Goal: Task Accomplishment & Management: Complete application form

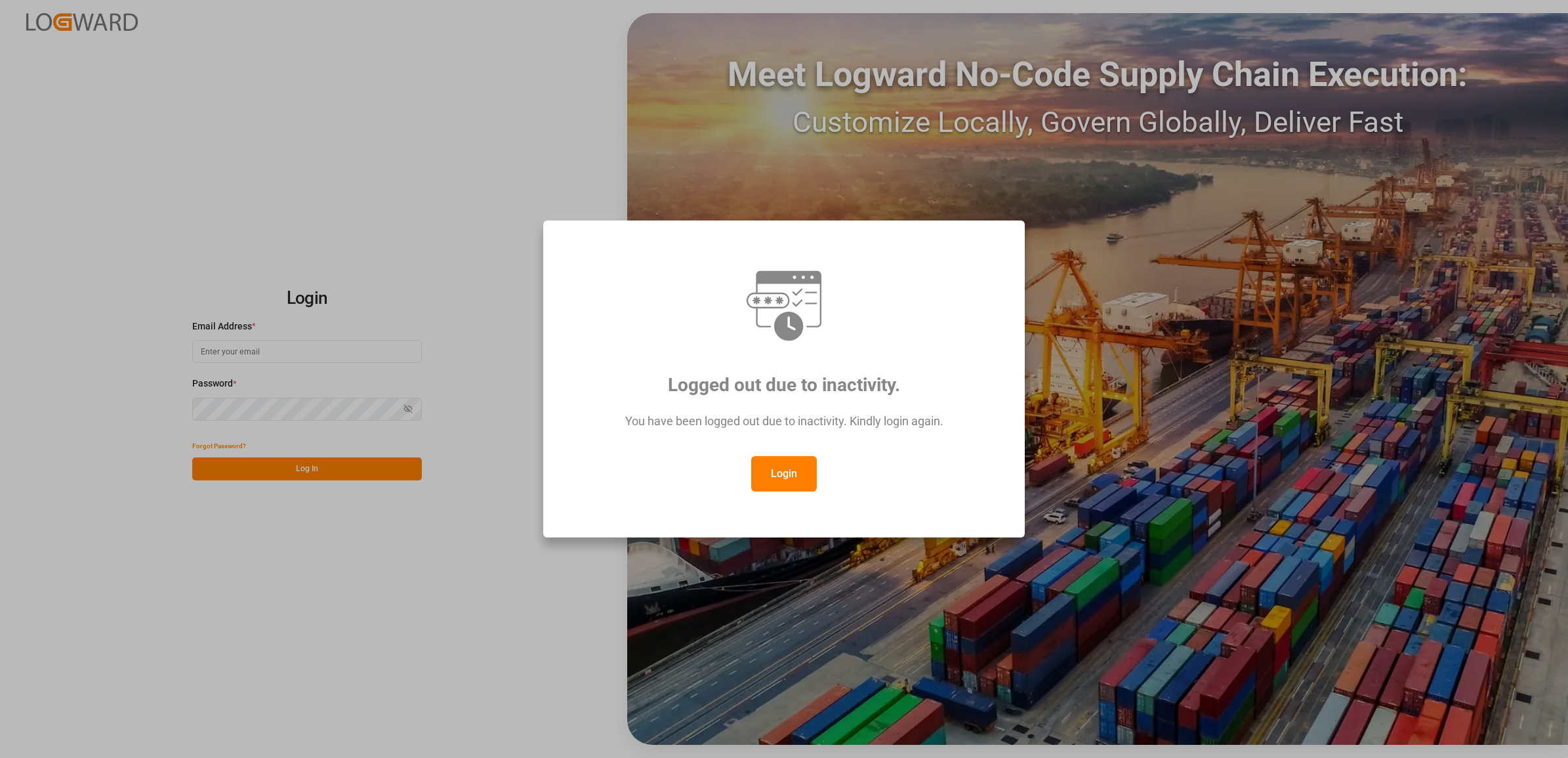
click at [781, 461] on button "Login" at bounding box center [784, 474] width 65 height 36
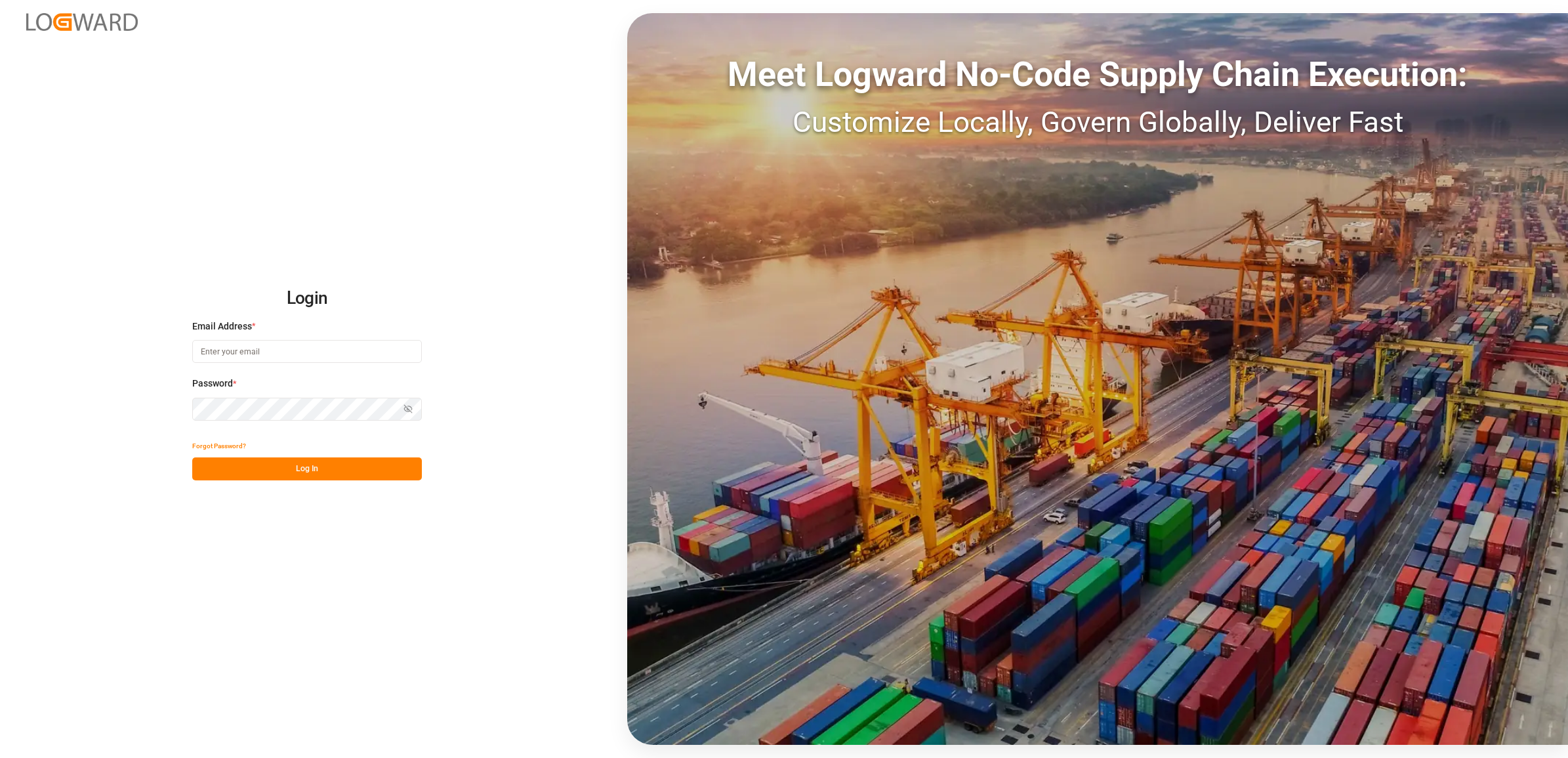
click at [303, 354] on input at bounding box center [306, 352] width 229 height 23
type input "jennifer.shi@jamindustries.com"
click at [293, 461] on button "Log In" at bounding box center [306, 468] width 229 height 23
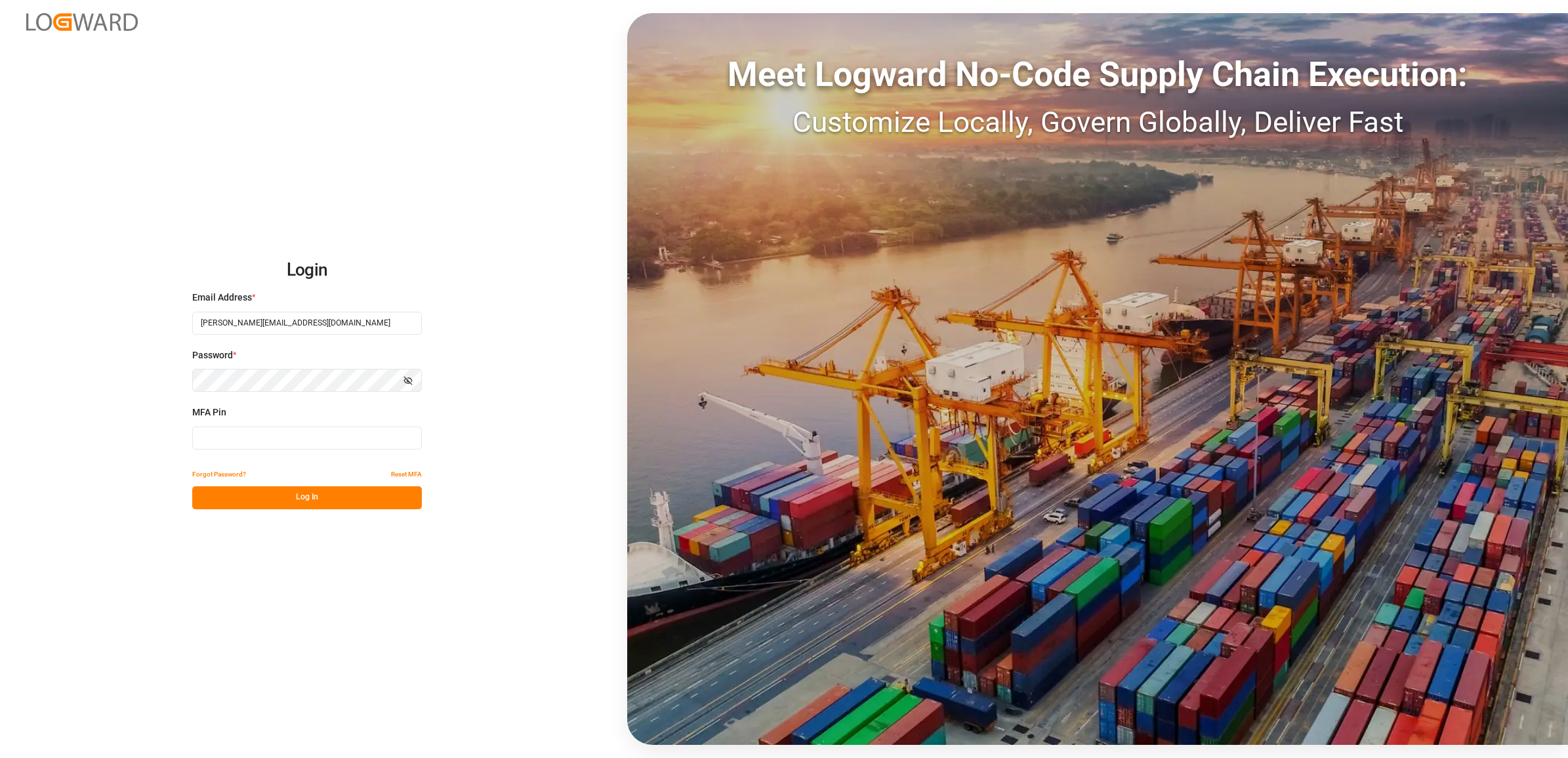
click at [274, 443] on input at bounding box center [306, 438] width 229 height 23
type input "335396"
click at [274, 461] on button "Log In" at bounding box center [306, 497] width 229 height 23
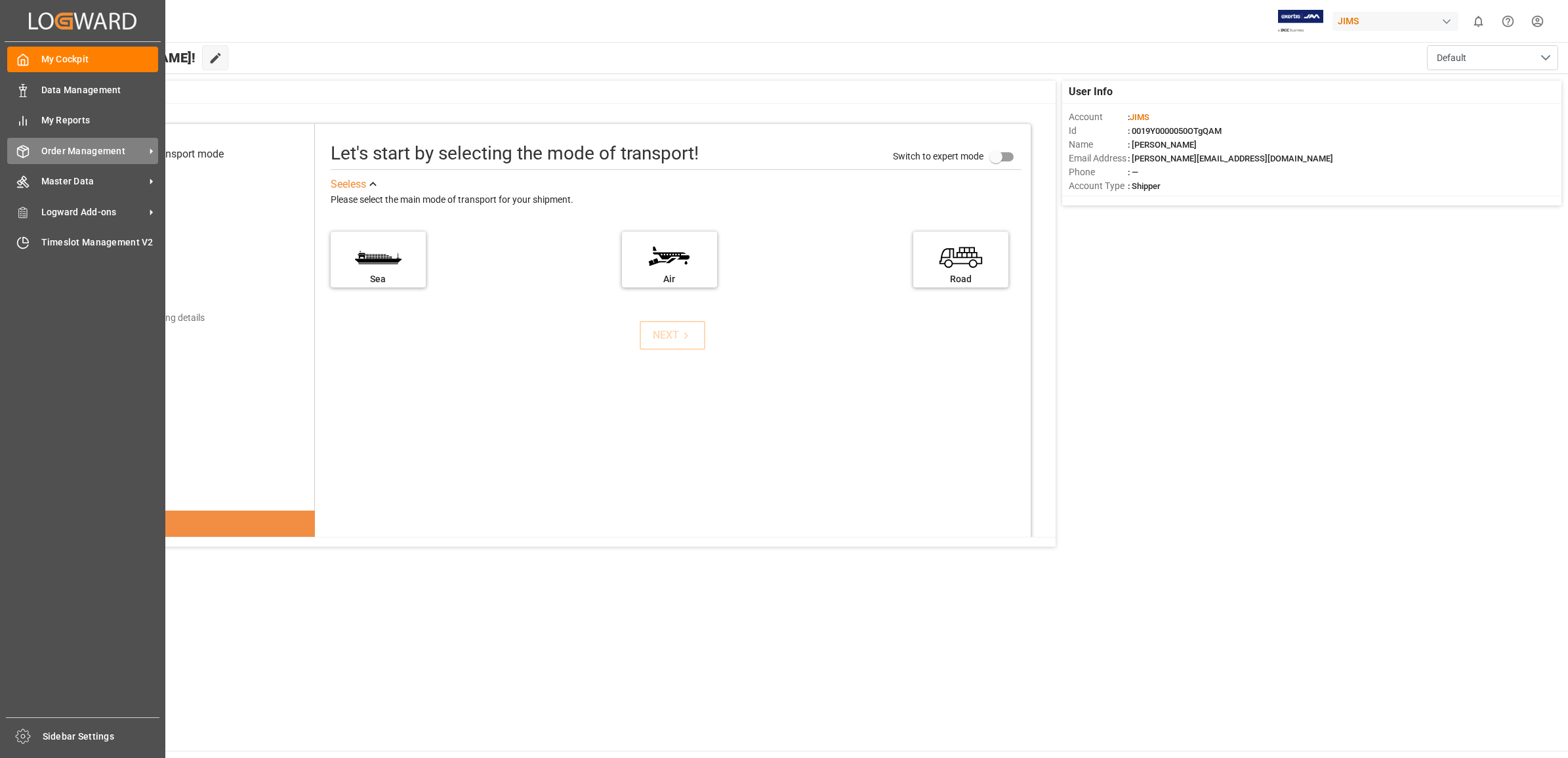
click at [73, 152] on span "Order Management" at bounding box center [92, 151] width 104 height 14
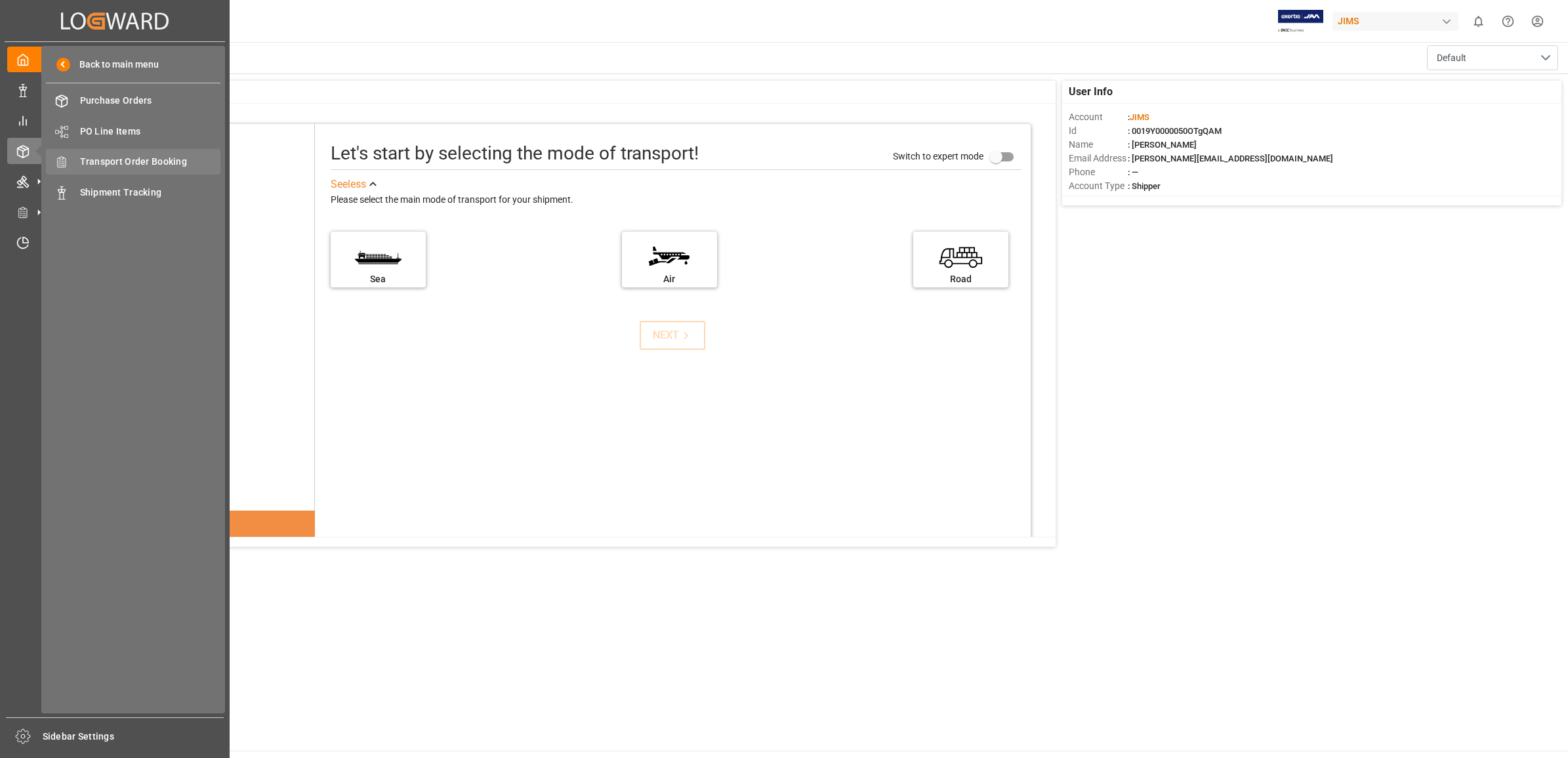
click at [142, 165] on span "Transport Order Booking" at bounding box center [151, 161] width 141 height 14
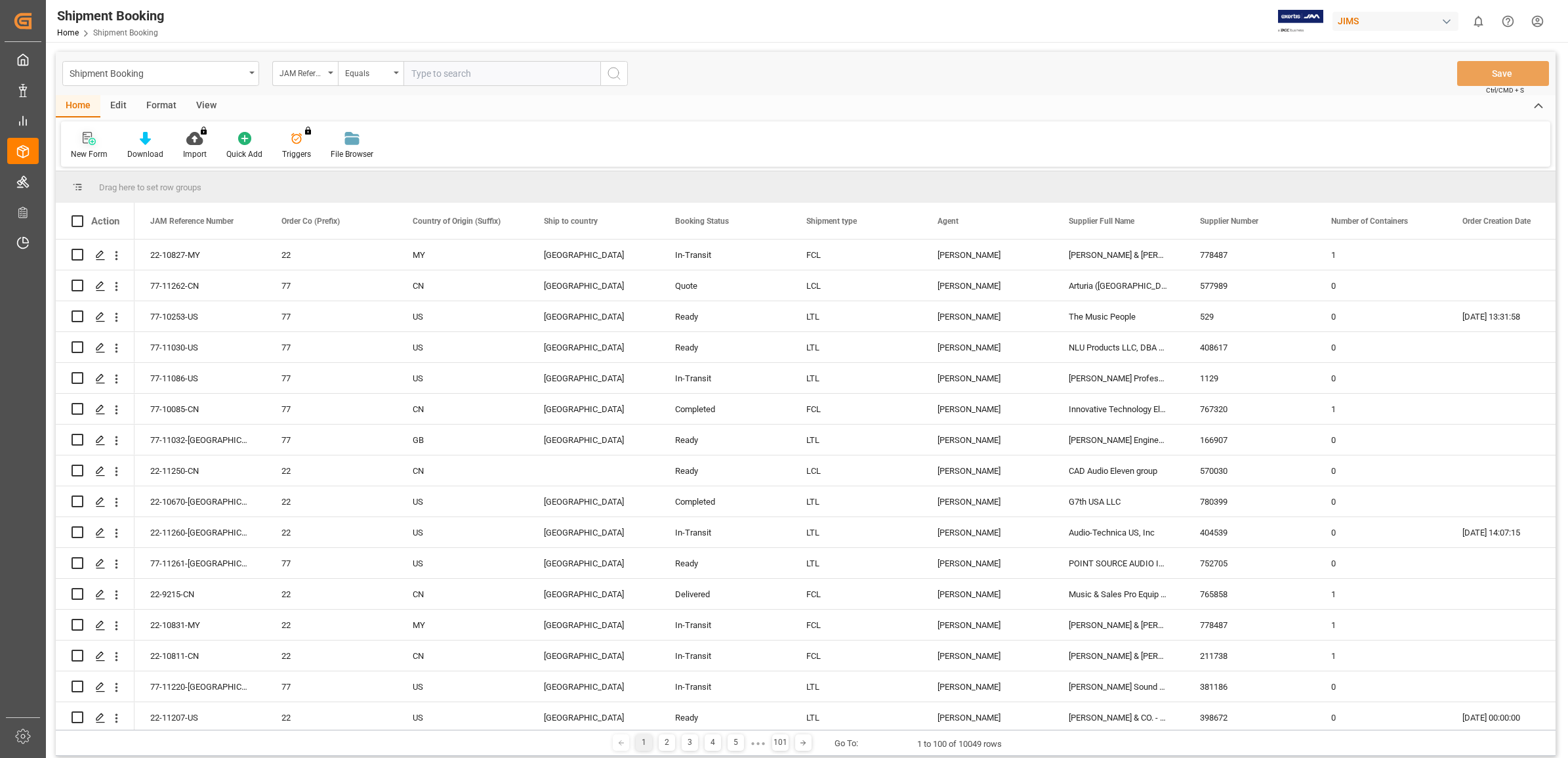
click at [84, 144] on icon at bounding box center [89, 138] width 13 height 13
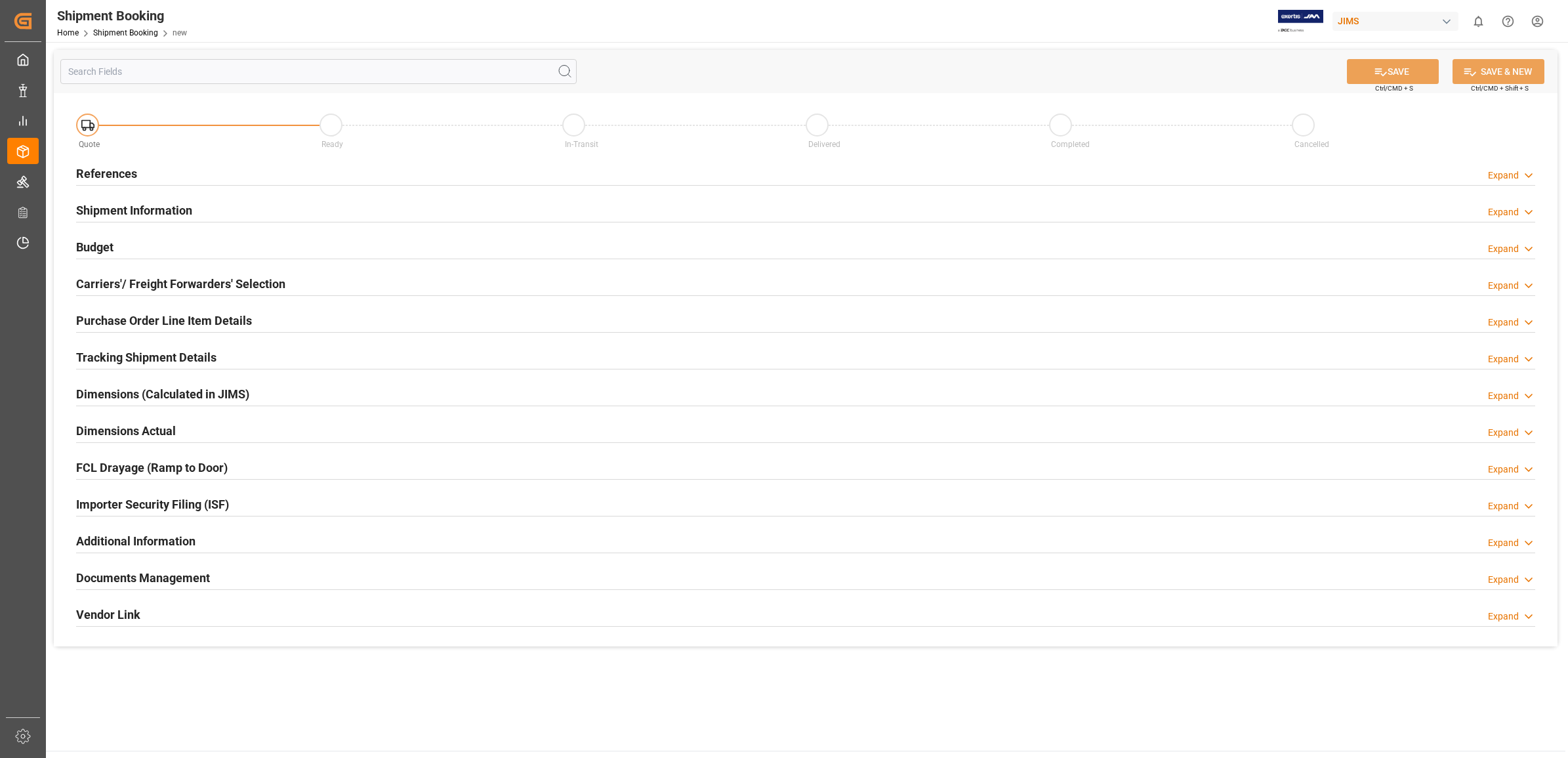
click at [110, 167] on h2 "References" at bounding box center [106, 174] width 61 height 17
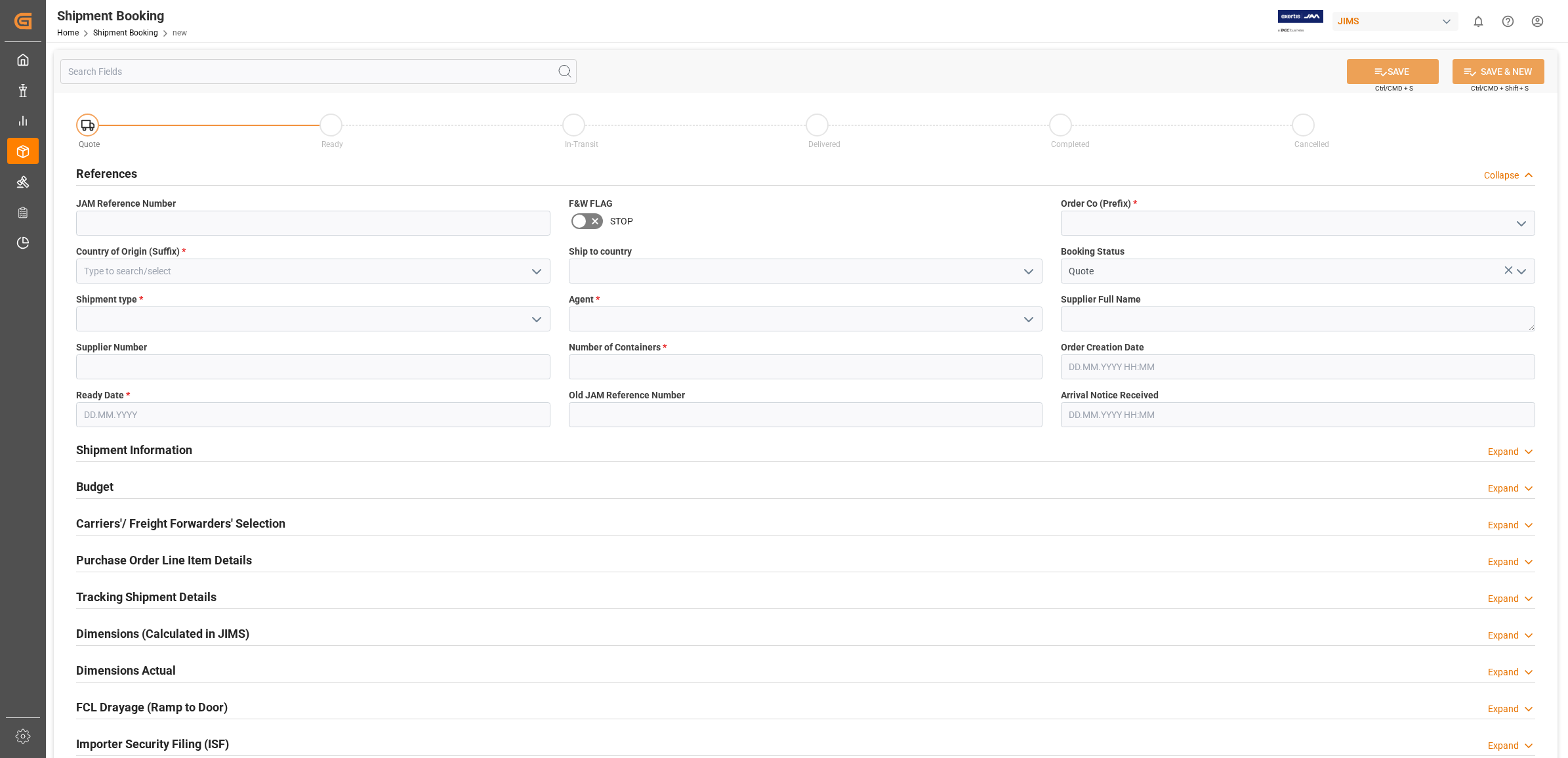
click at [1043, 222] on icon "open menu" at bounding box center [1522, 223] width 16 height 16
click at [1043, 285] on div "77" at bounding box center [1298, 282] width 473 height 30
type input "77"
click at [1043, 318] on textarea at bounding box center [1298, 318] width 475 height 25
click at [527, 268] on button "open menu" at bounding box center [535, 270] width 20 height 20
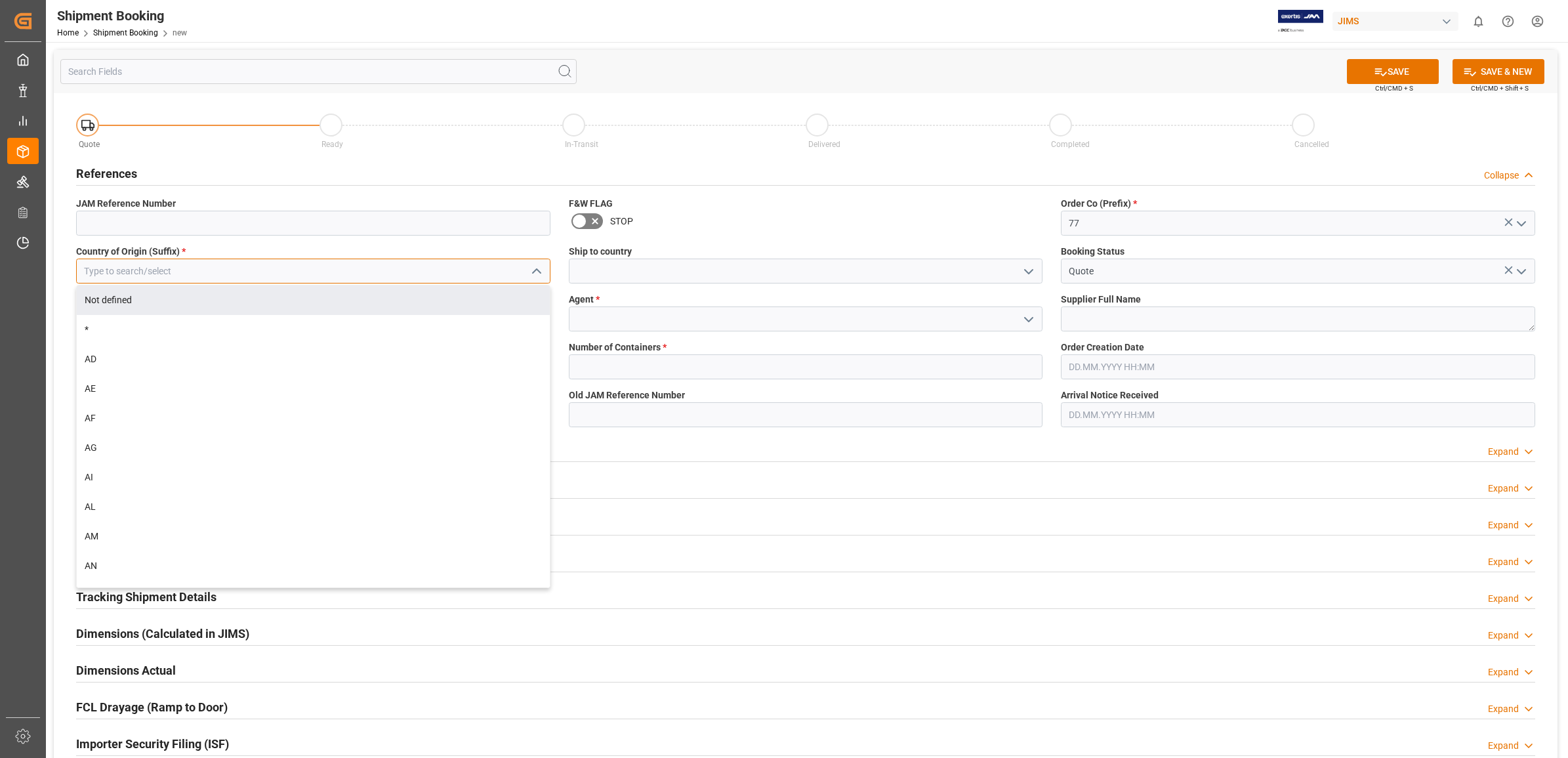
click at [144, 269] on input at bounding box center [313, 270] width 475 height 25
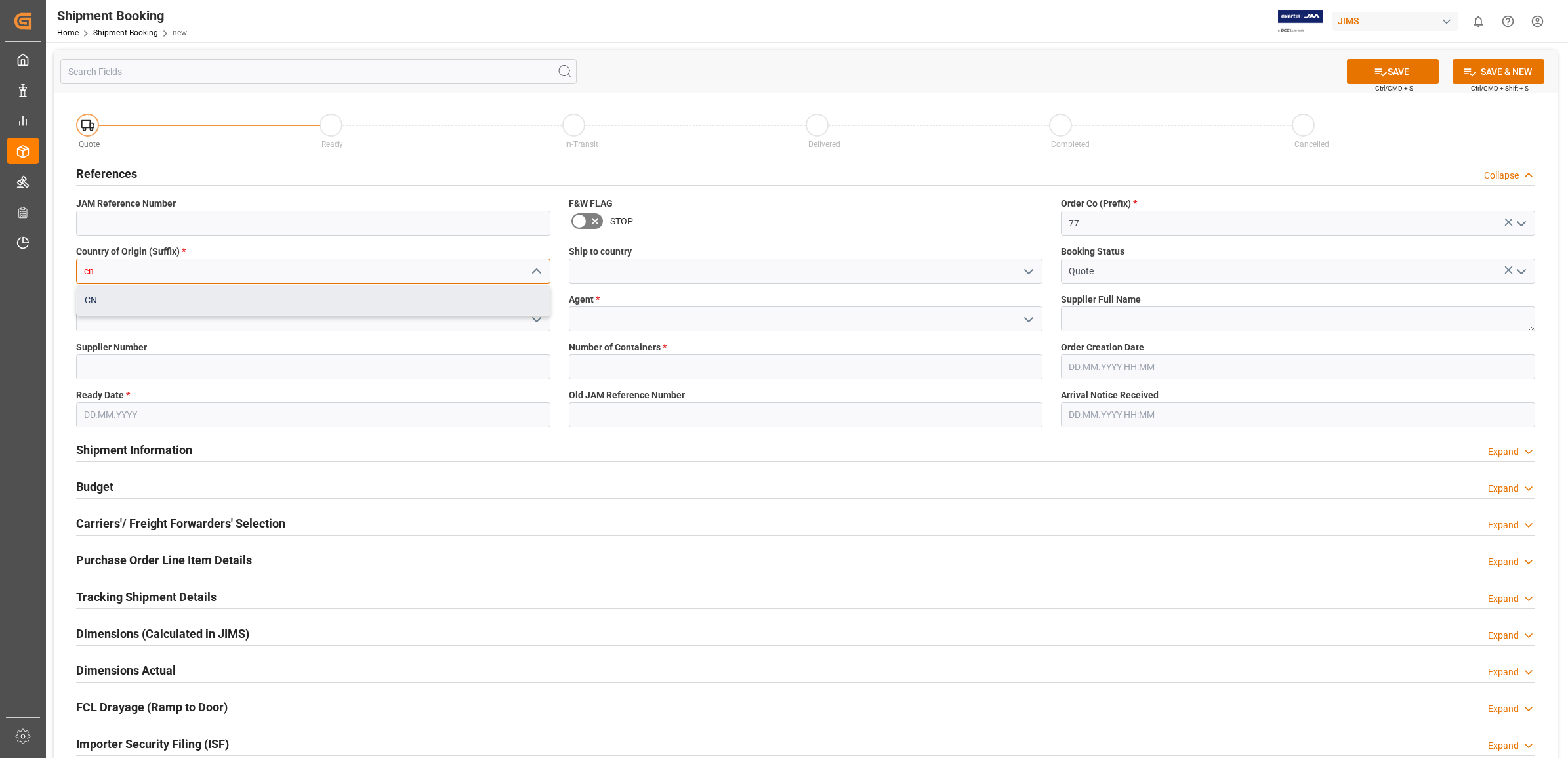
click at [106, 299] on div "CN" at bounding box center [313, 300] width 473 height 30
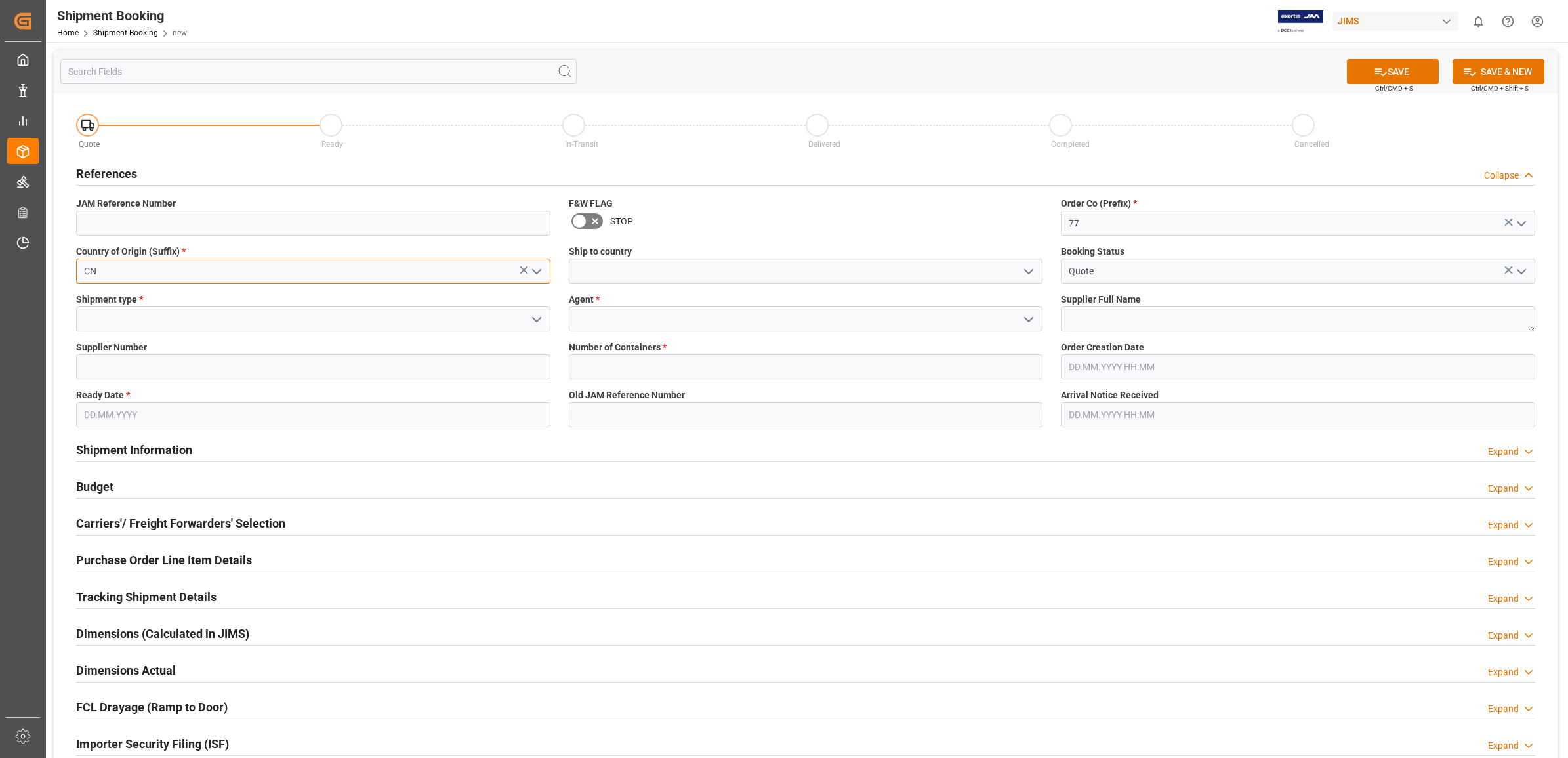
type input "CN"
click at [1021, 315] on icon "open menu" at bounding box center [1029, 319] width 16 height 16
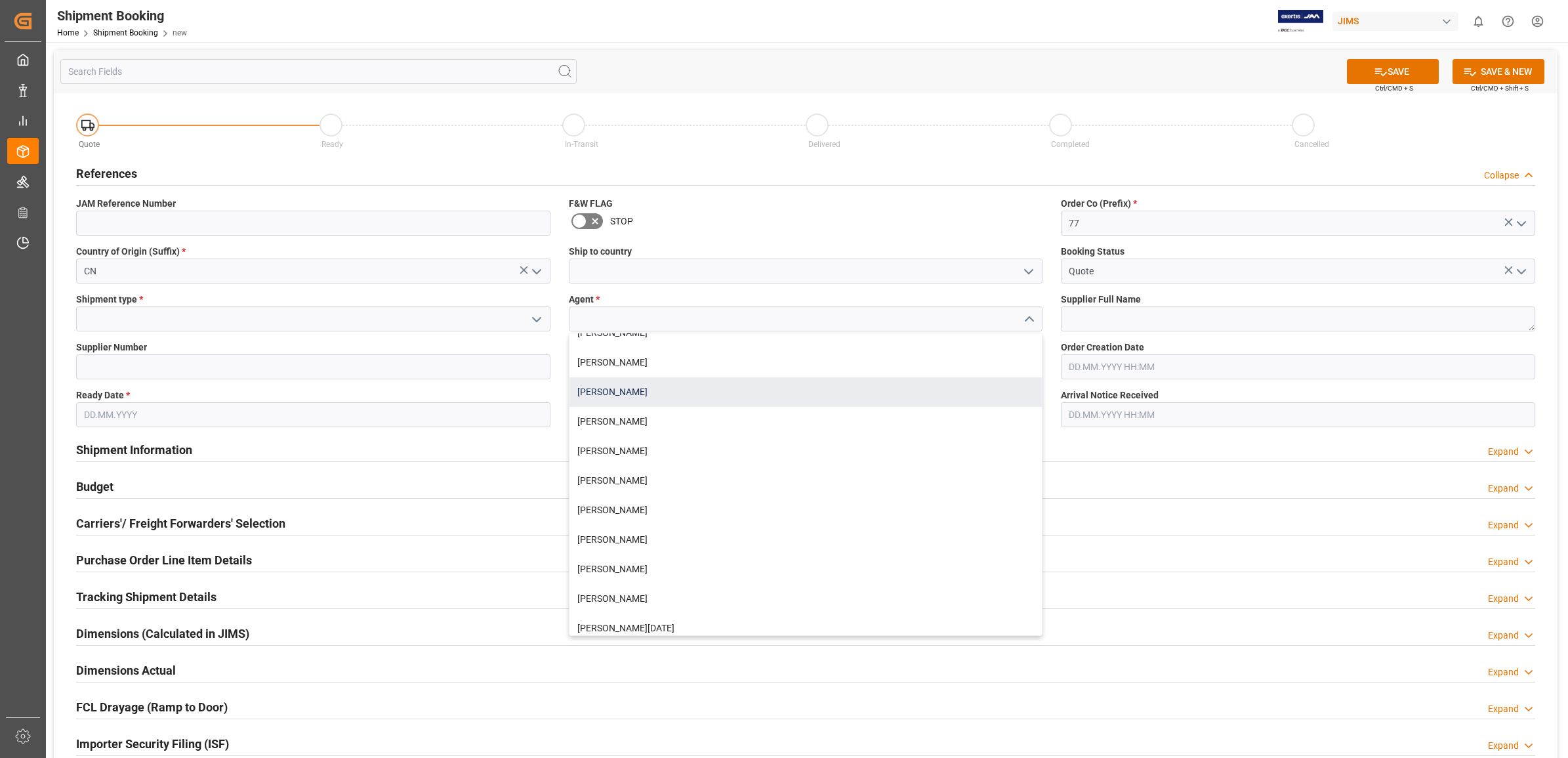
scroll to position [525, 0]
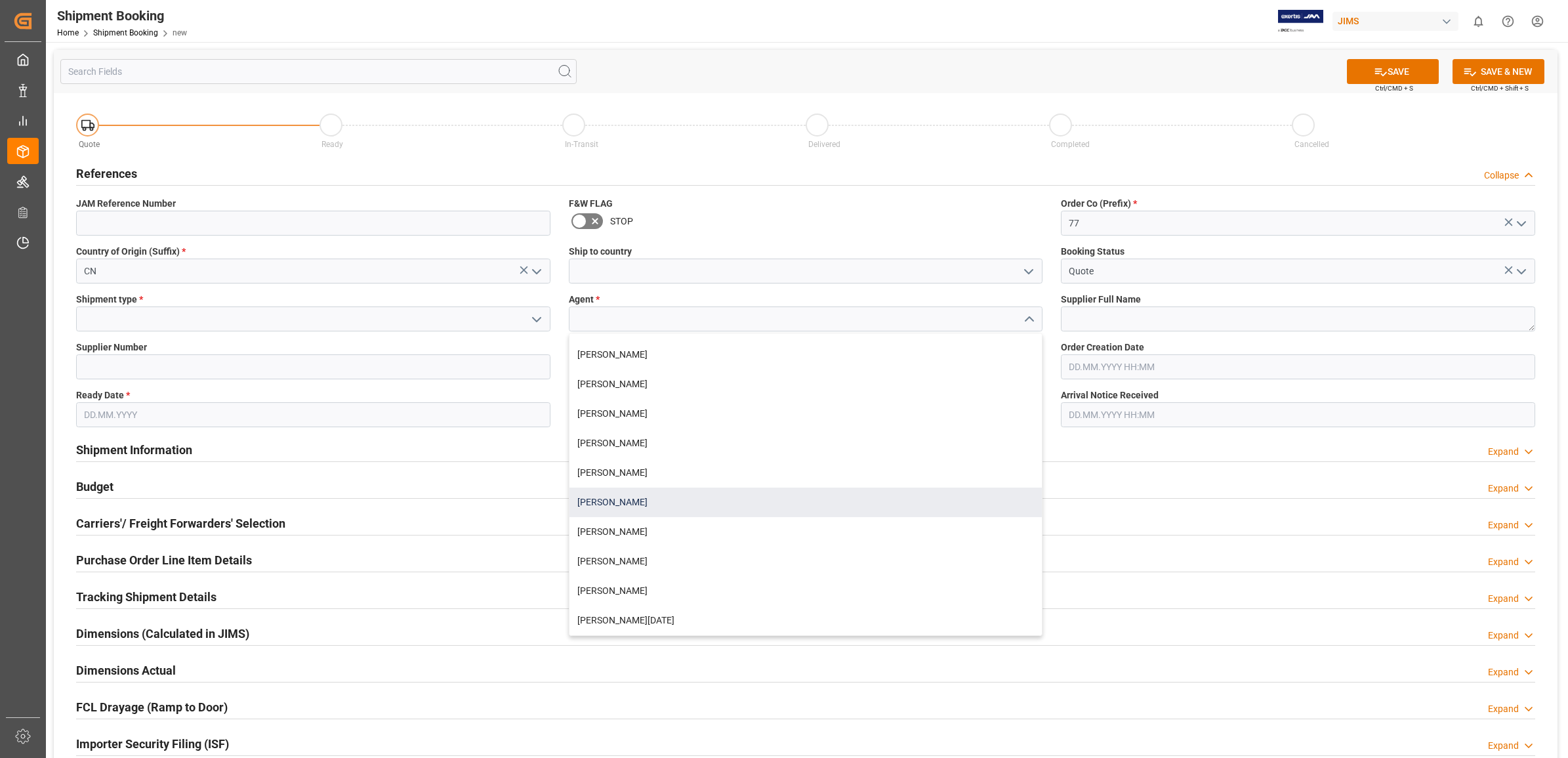
click at [634, 461] on div "[PERSON_NAME]" at bounding box center [806, 502] width 473 height 30
type input "[PERSON_NAME]"
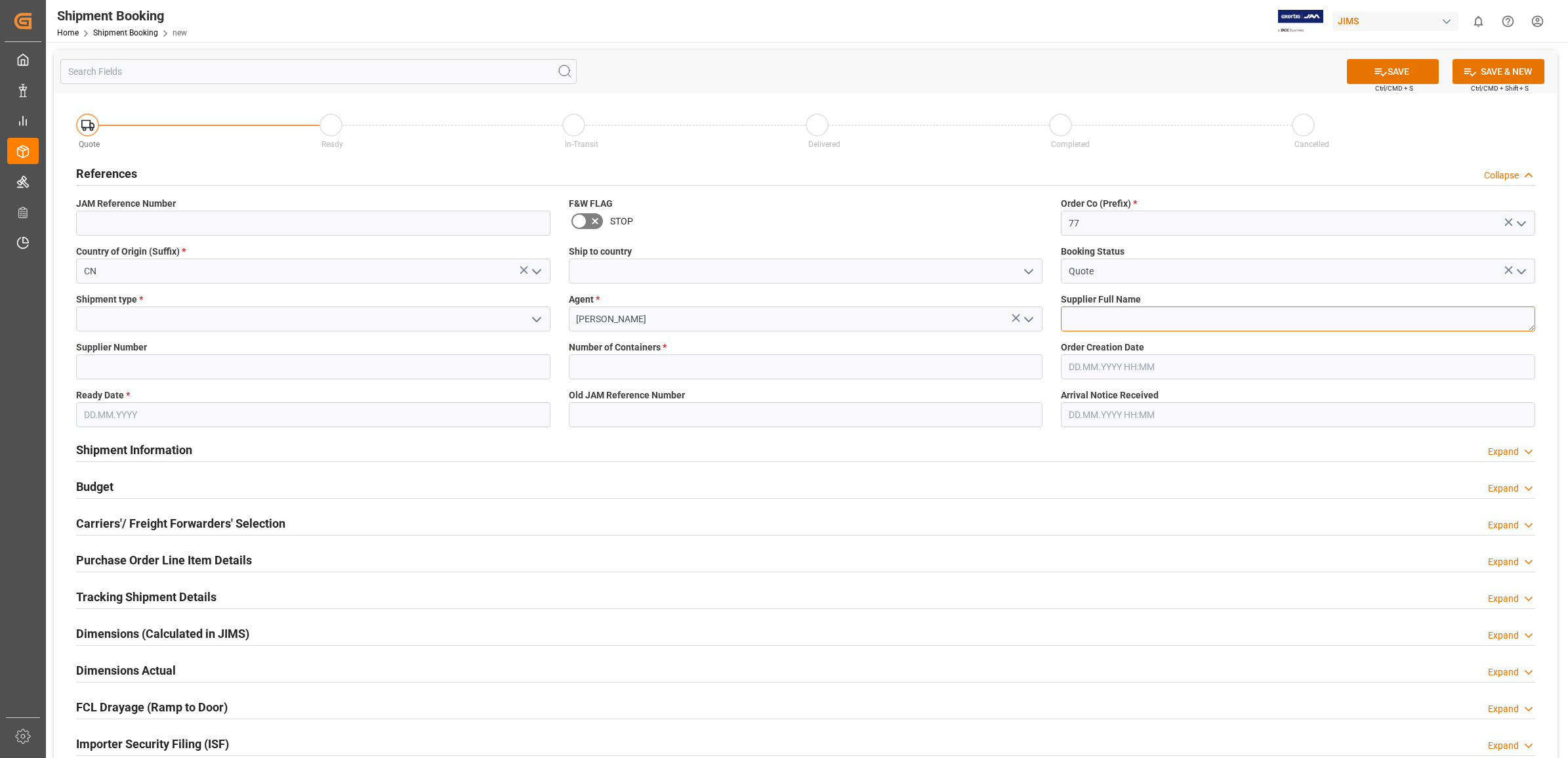
click at [1043, 318] on textarea at bounding box center [1298, 318] width 475 height 25
type textarea "Gewa"
click at [529, 323] on icon "open menu" at bounding box center [537, 319] width 16 height 16
click at [139, 412] on div "LTL" at bounding box center [313, 407] width 473 height 30
type input "LTL"
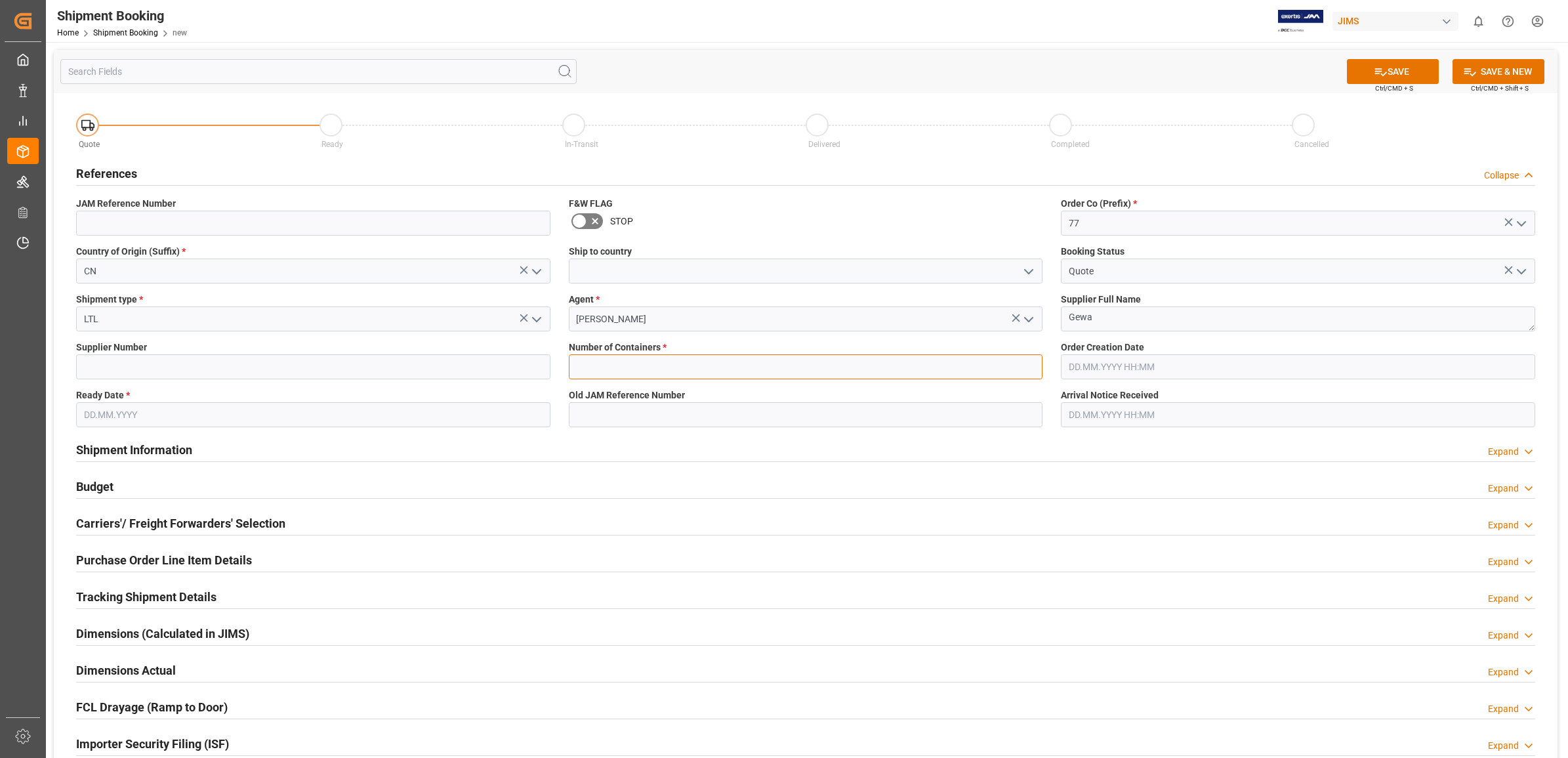
click at [763, 369] on input "text" at bounding box center [806, 366] width 475 height 25
type input "0"
type input "1285"
type input "[DATE]"
click at [195, 374] on input "1285" at bounding box center [313, 366] width 475 height 25
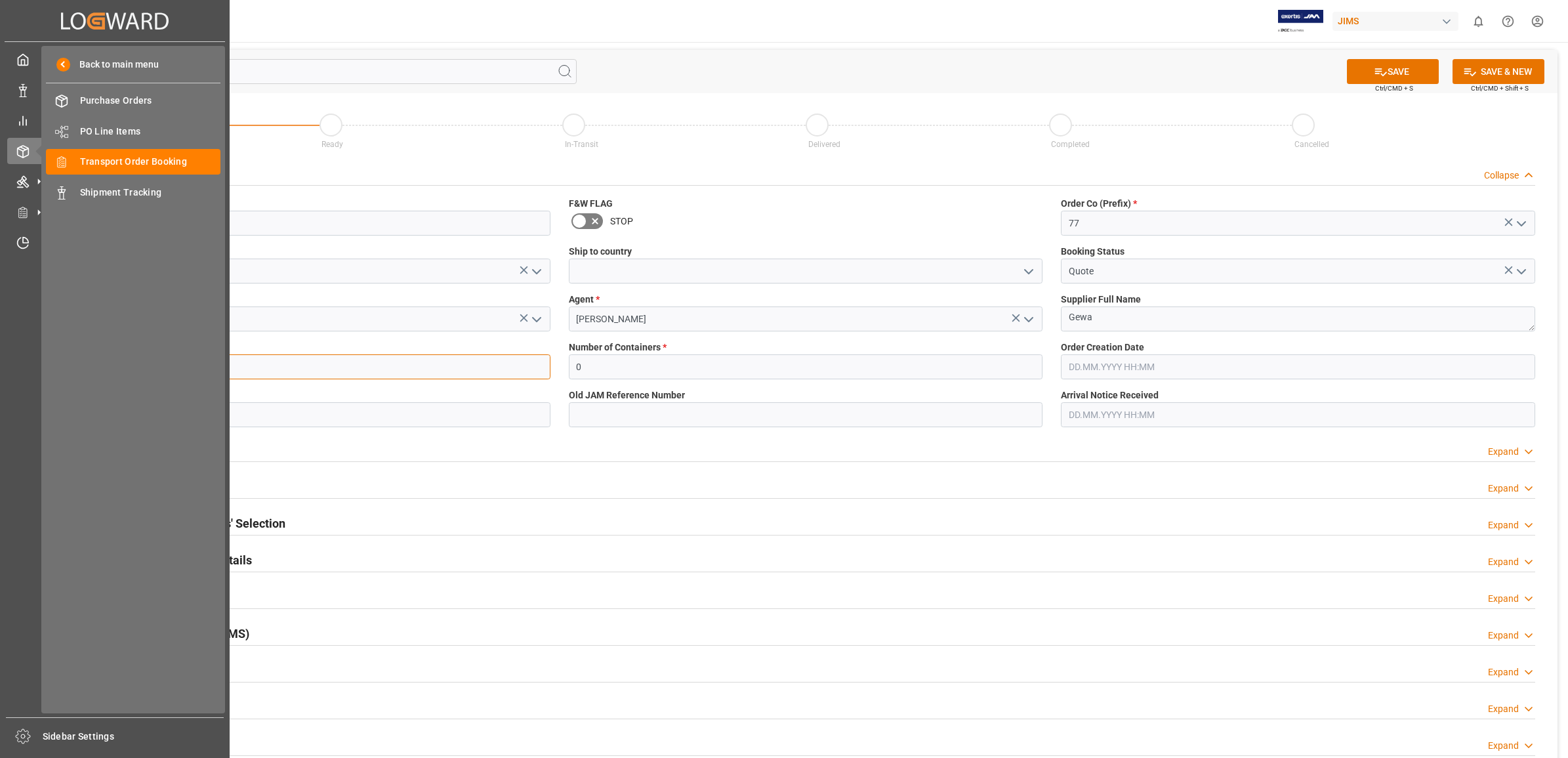
drag, startPoint x: 216, startPoint y: 375, endPoint x: 15, endPoint y: 365, distance: 201.2
click at [15, 365] on div "Created by potrace 1.15, written by Peter Selinger 2001-2017 Created by potrace…" at bounding box center [784, 379] width 1568 height 758
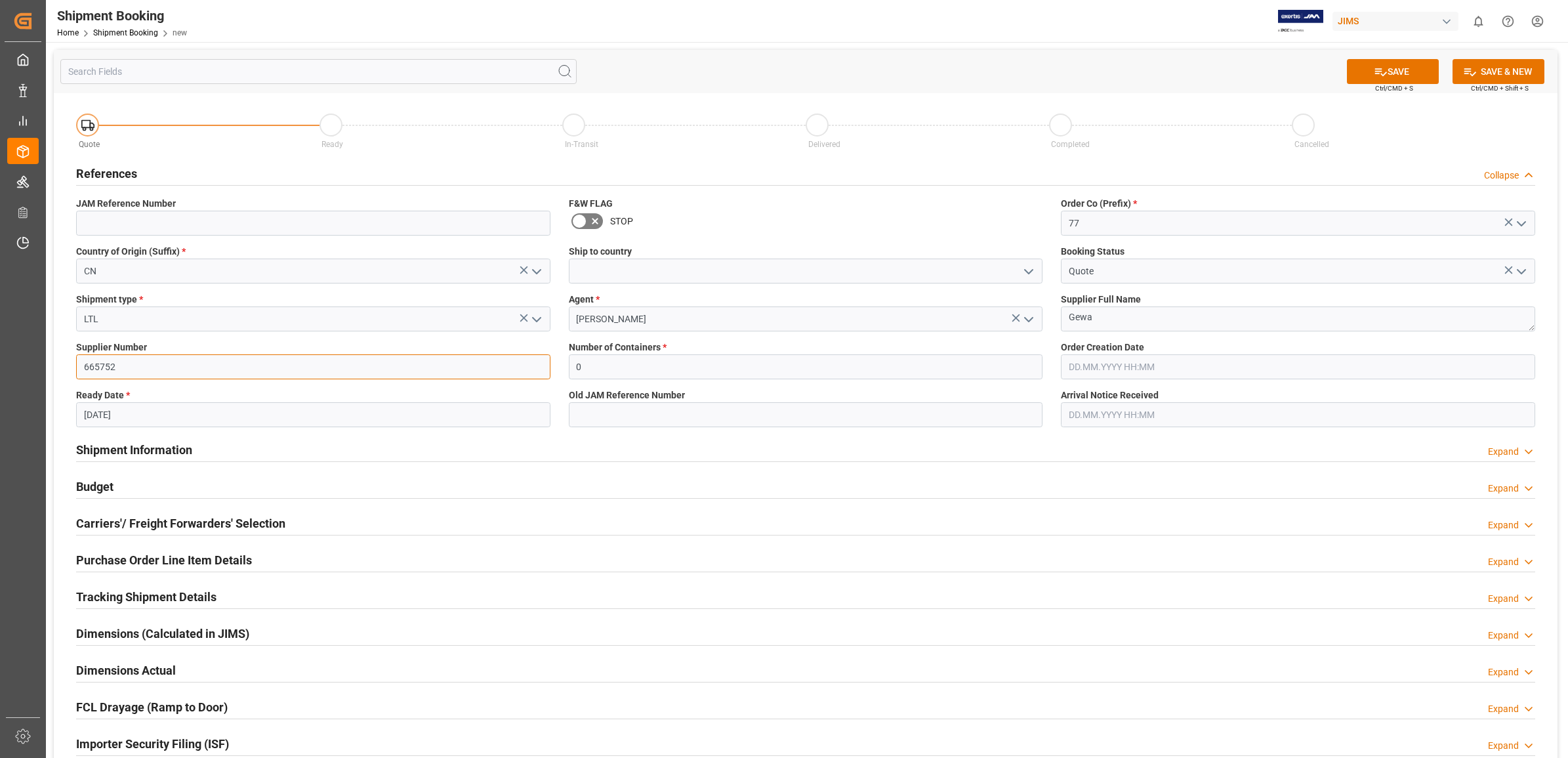
type input "665752"
click at [526, 461] on div "Budget Expand" at bounding box center [805, 485] width 1459 height 25
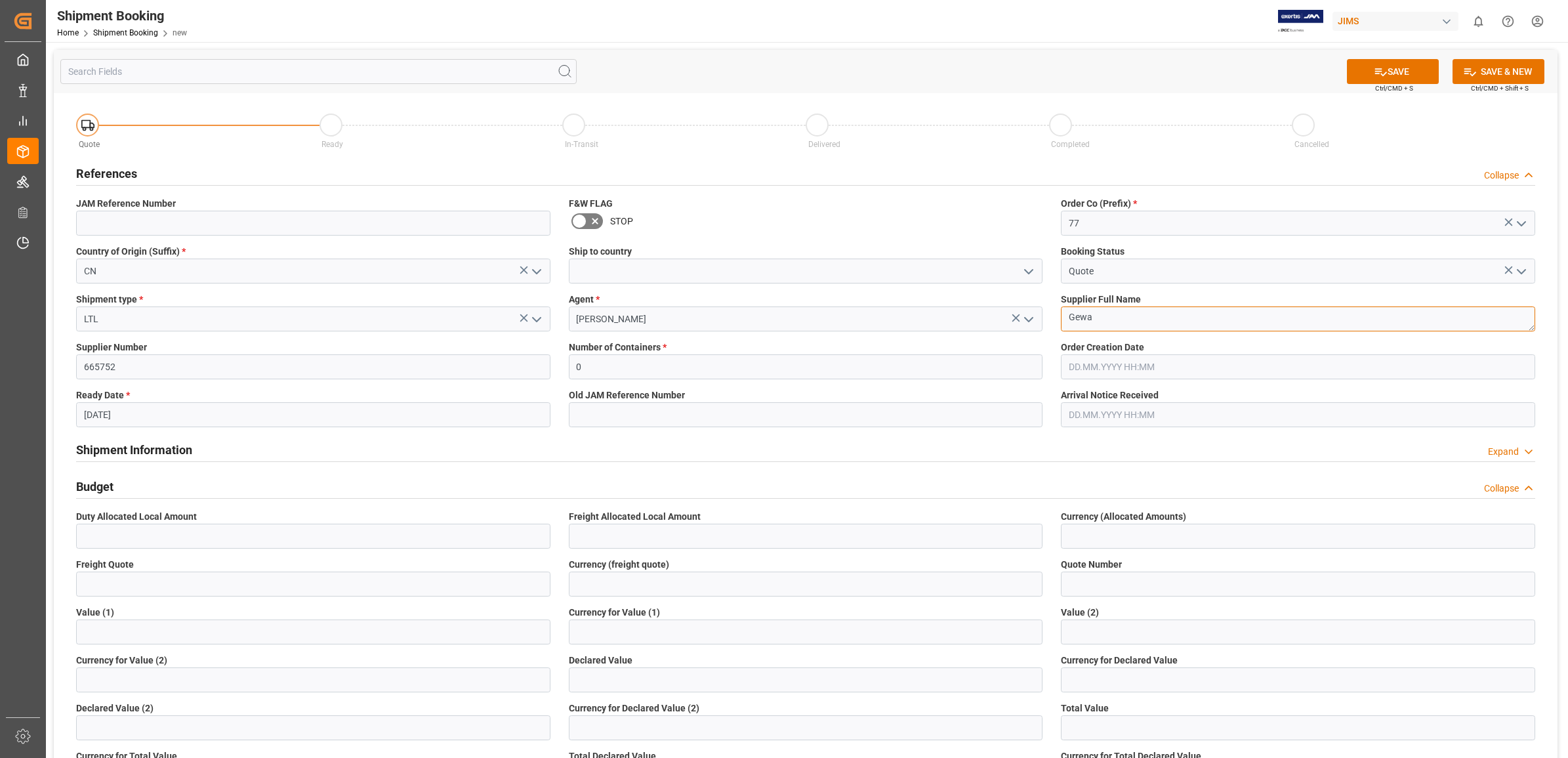
click at [1043, 317] on textarea "Gewa" at bounding box center [1298, 318] width 475 height 25
drag, startPoint x: 1113, startPoint y: 316, endPoint x: 992, endPoint y: 324, distance: 121.3
click at [992, 324] on div "Quote Ready In-Transit Delivered Completed Cancelled References Collapse JAM Re…" at bounding box center [806, 633] width 1504 height 1080
type textarea "GEWA [GEOGRAPHIC_DATA]"
click at [1043, 71] on icon at bounding box center [1381, 72] width 14 height 14
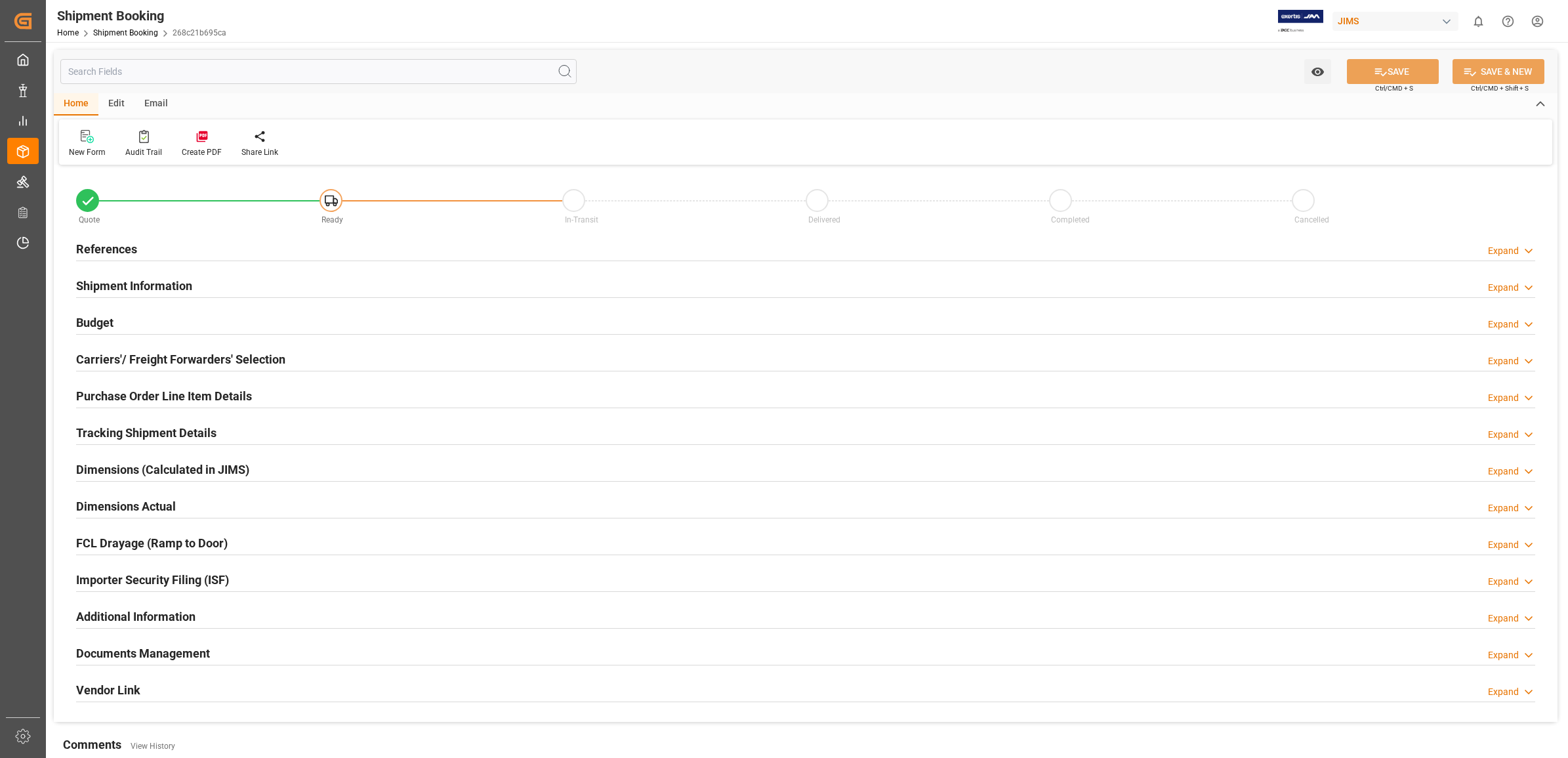
type input "0"
type input "[DATE]"
click at [109, 250] on h2 "References" at bounding box center [106, 249] width 61 height 17
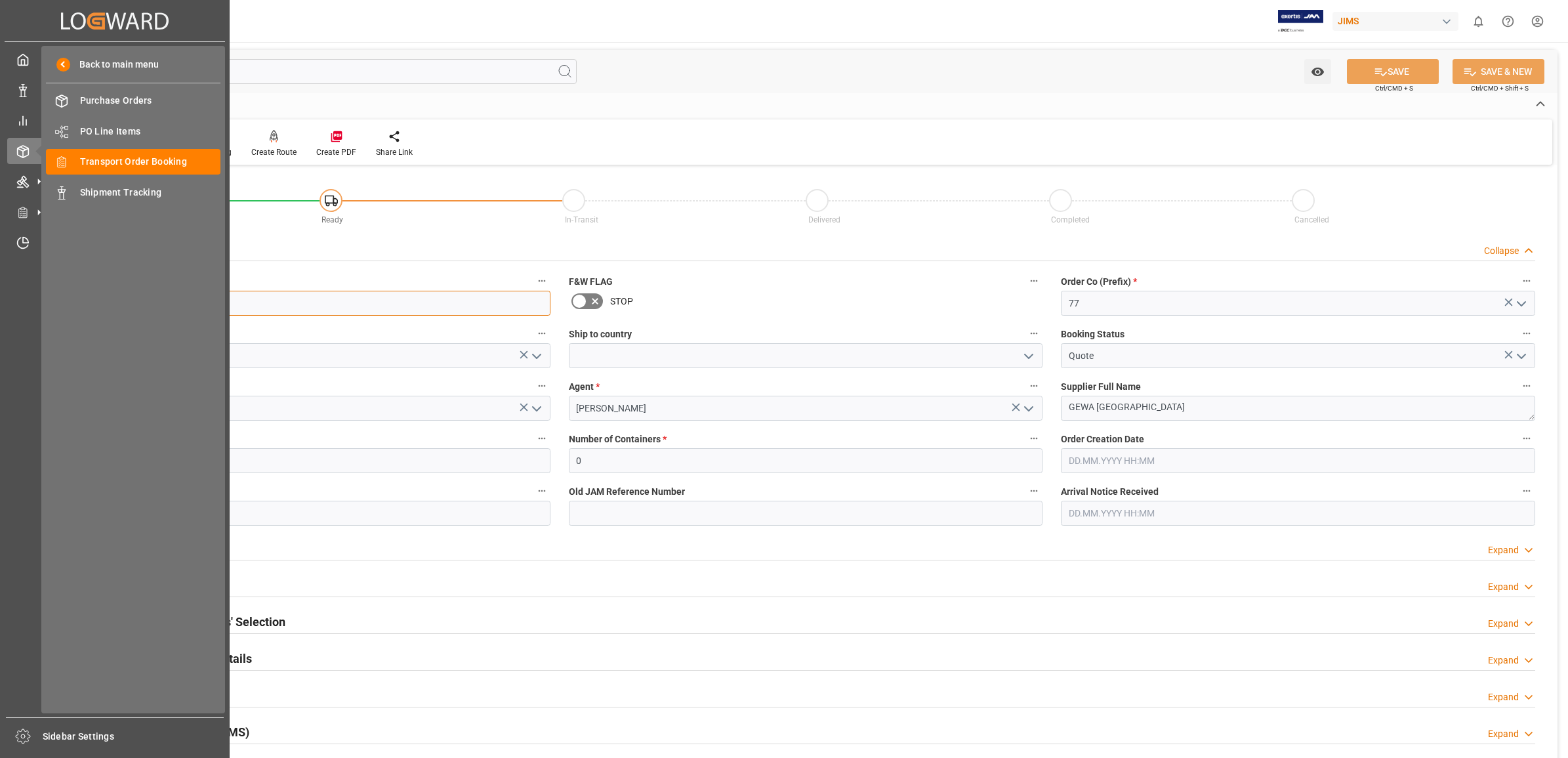
drag, startPoint x: 171, startPoint y: 307, endPoint x: 38, endPoint y: 296, distance: 133.5
click at [38, 296] on div "Created by potrace 1.15, written by [PERSON_NAME] [DATE]-[DATE] Created by potr…" at bounding box center [784, 379] width 1568 height 758
